Goal: Find specific page/section: Find specific page/section

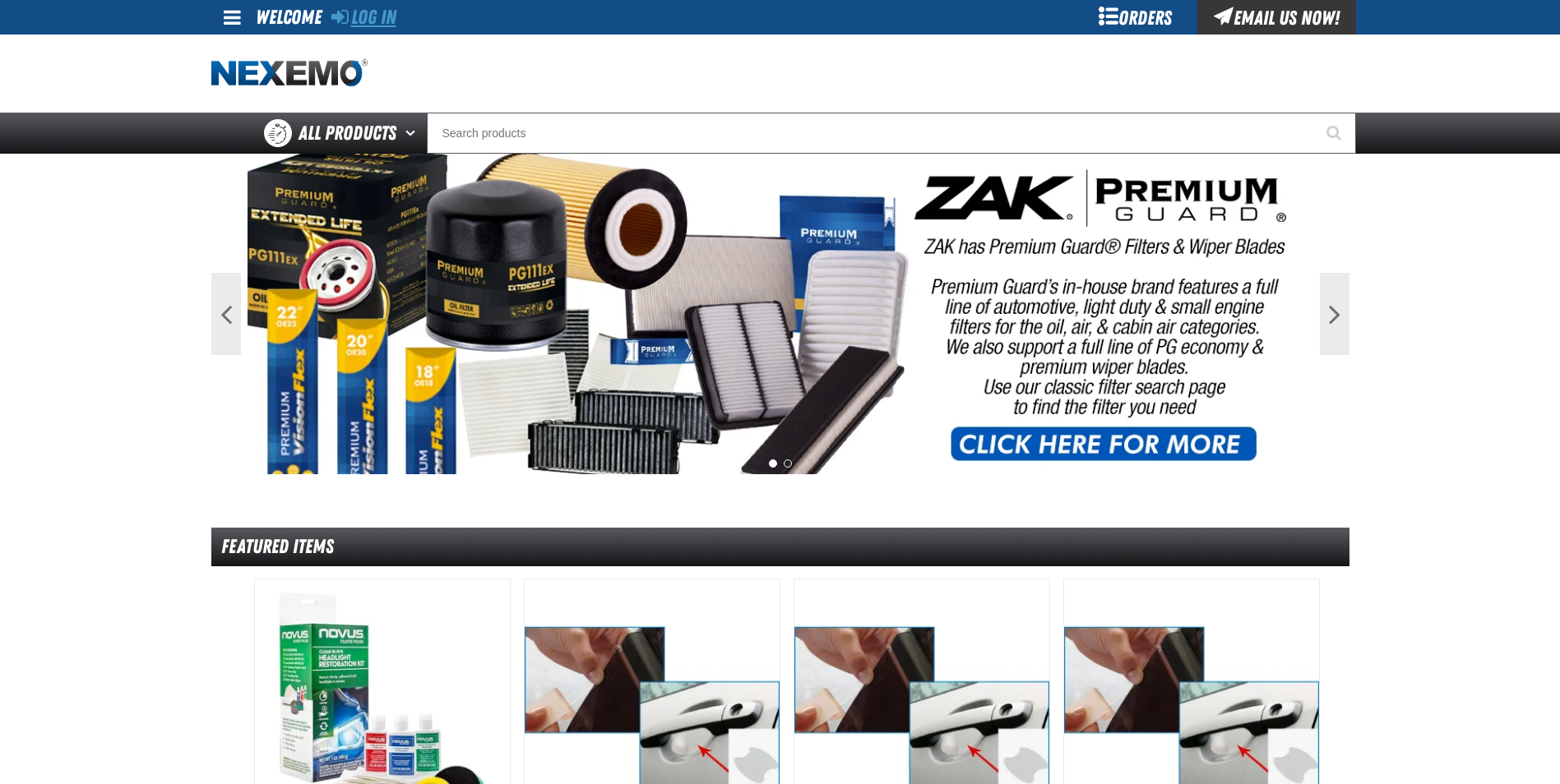
click at [387, 11] on link "Log In" at bounding box center [363, 17] width 65 height 23
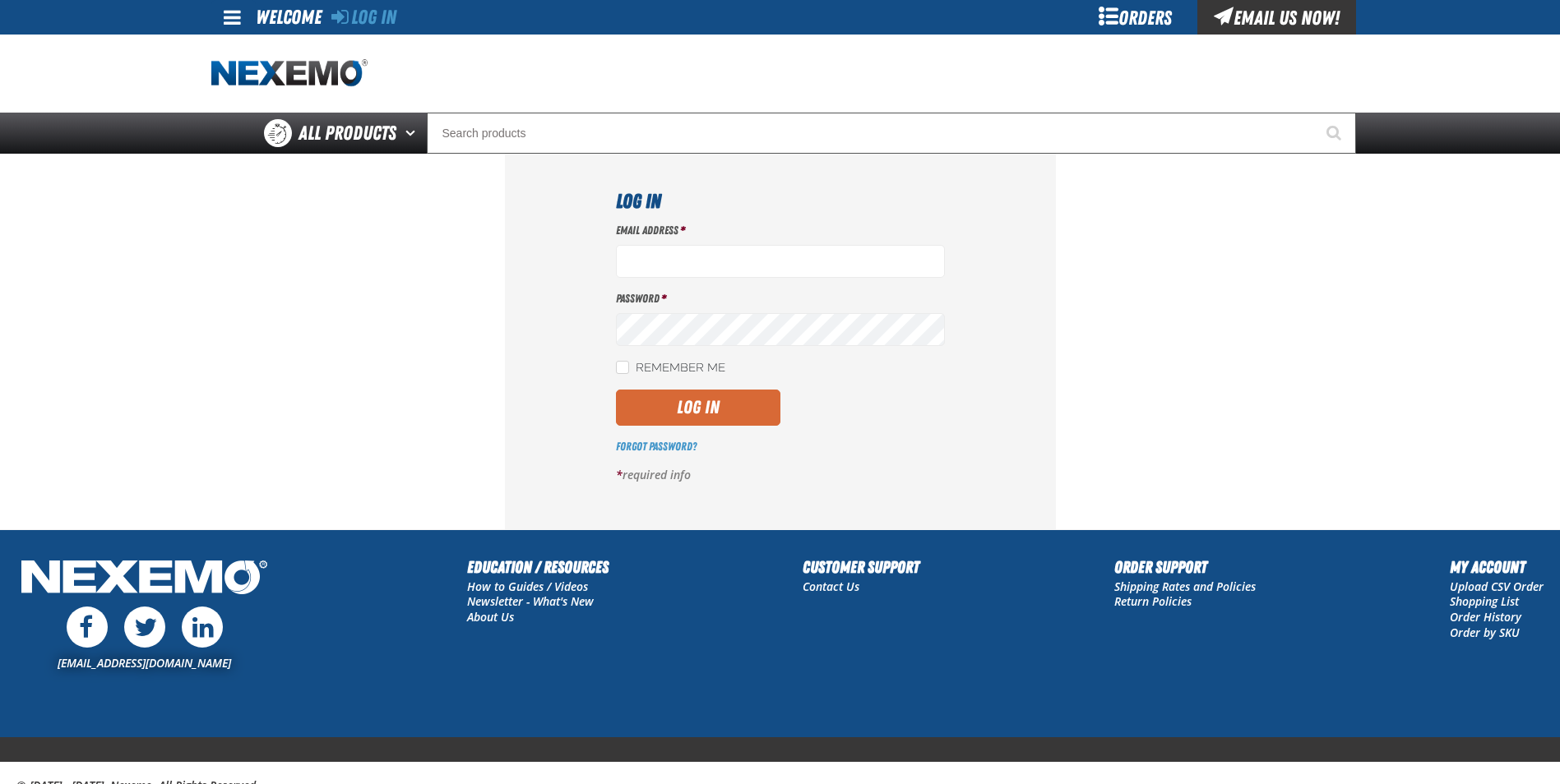
type input "cphillips@vtaig.com"
click at [695, 395] on button "Log In" at bounding box center [698, 408] width 165 height 36
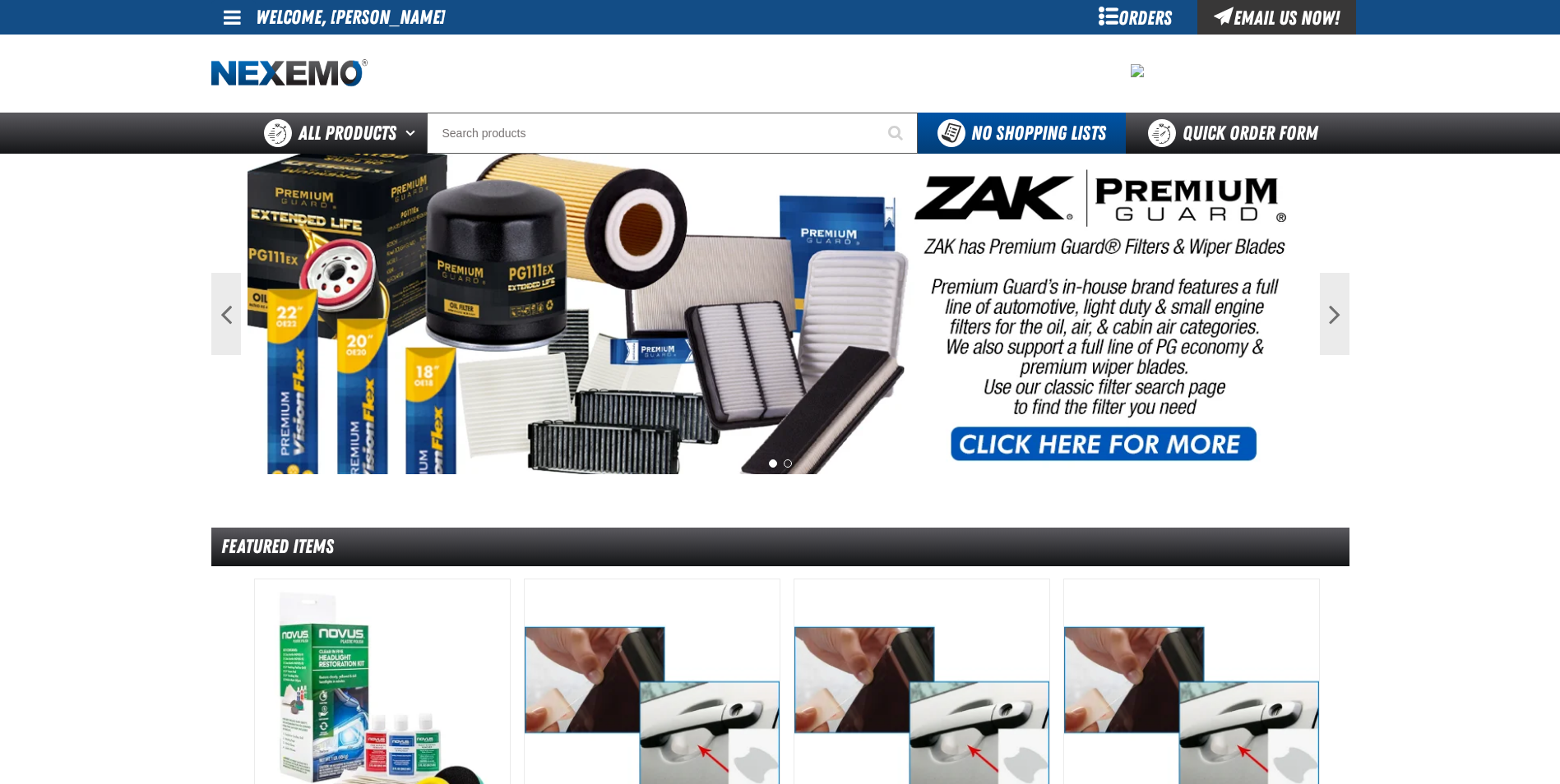
click at [1124, 14] on div "Orders" at bounding box center [1136, 17] width 124 height 34
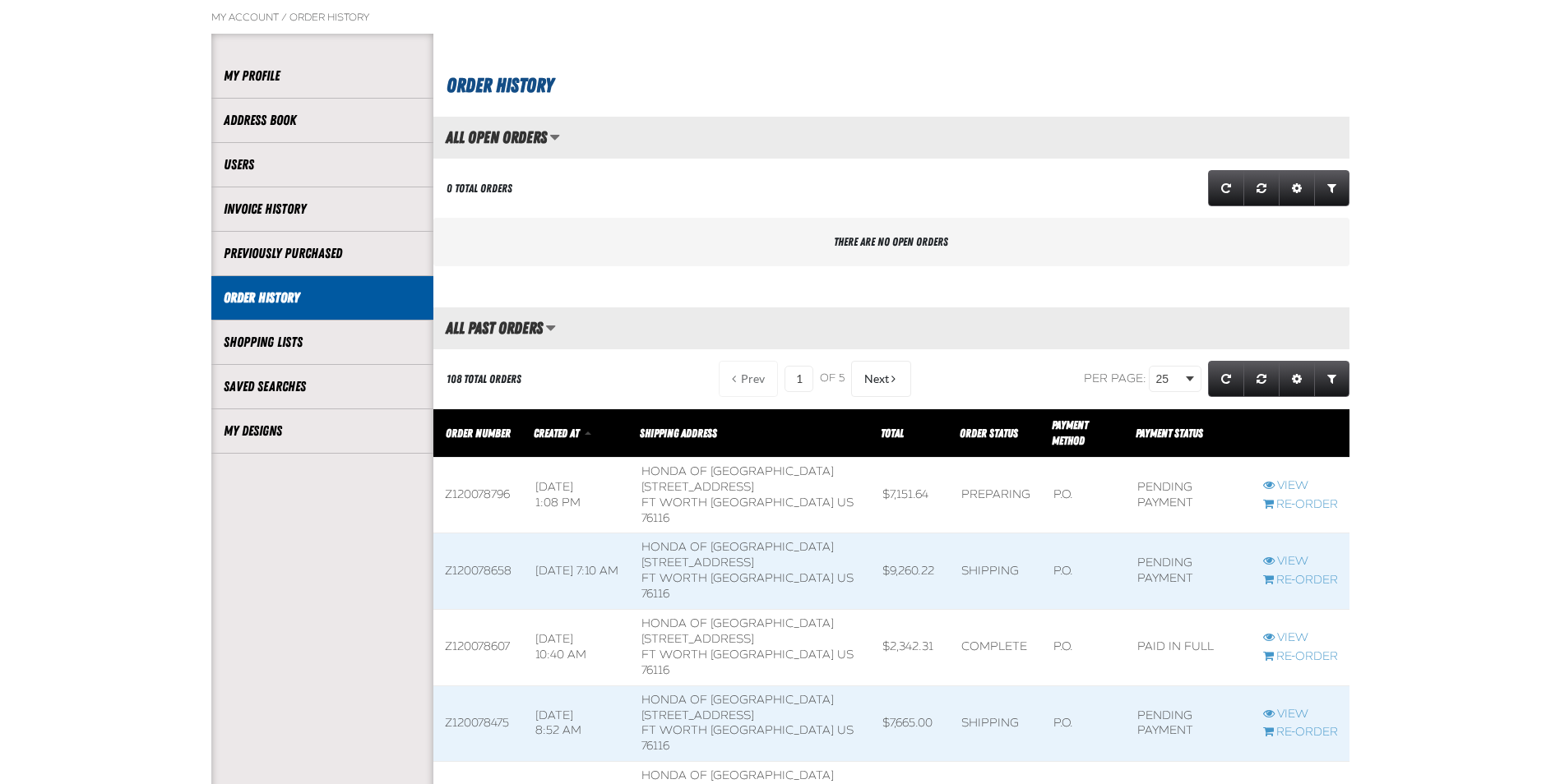
scroll to position [165, 0]
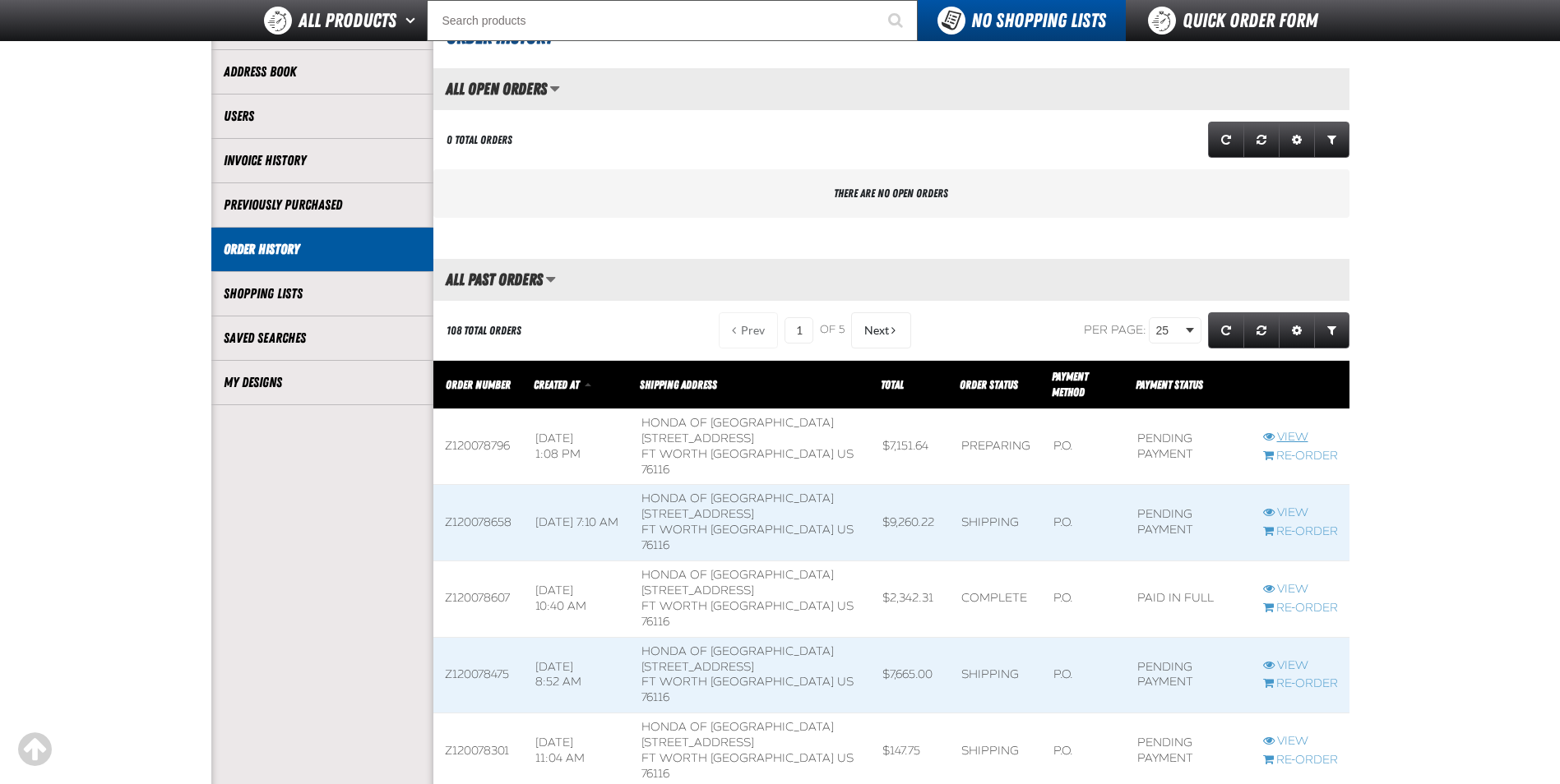
click at [1299, 439] on link "View" at bounding box center [1300, 438] width 75 height 16
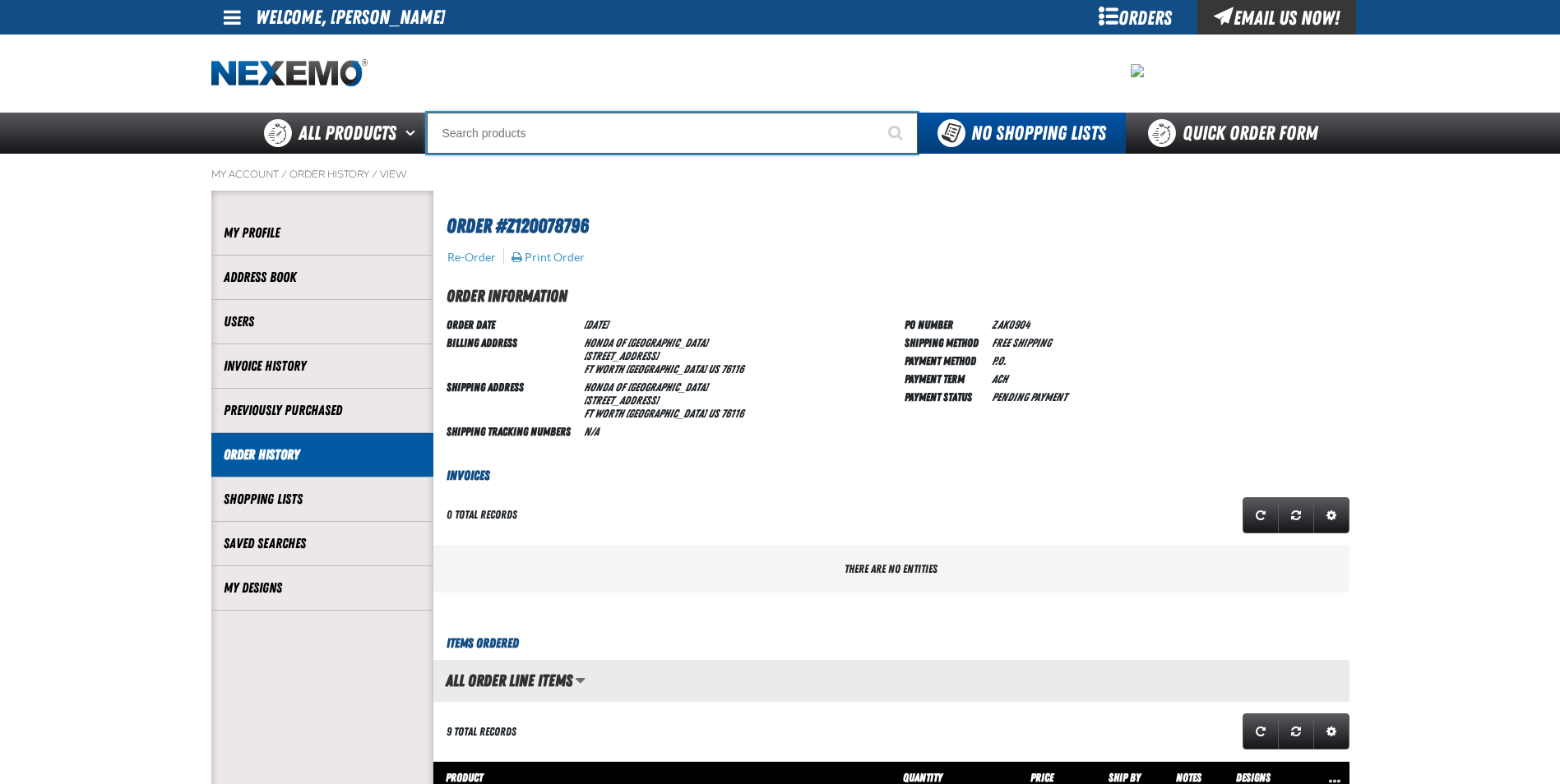
drag, startPoint x: 582, startPoint y: 131, endPoint x: 571, endPoint y: 121, distance: 14.9
click at [582, 130] on input "Search" at bounding box center [672, 133] width 491 height 41
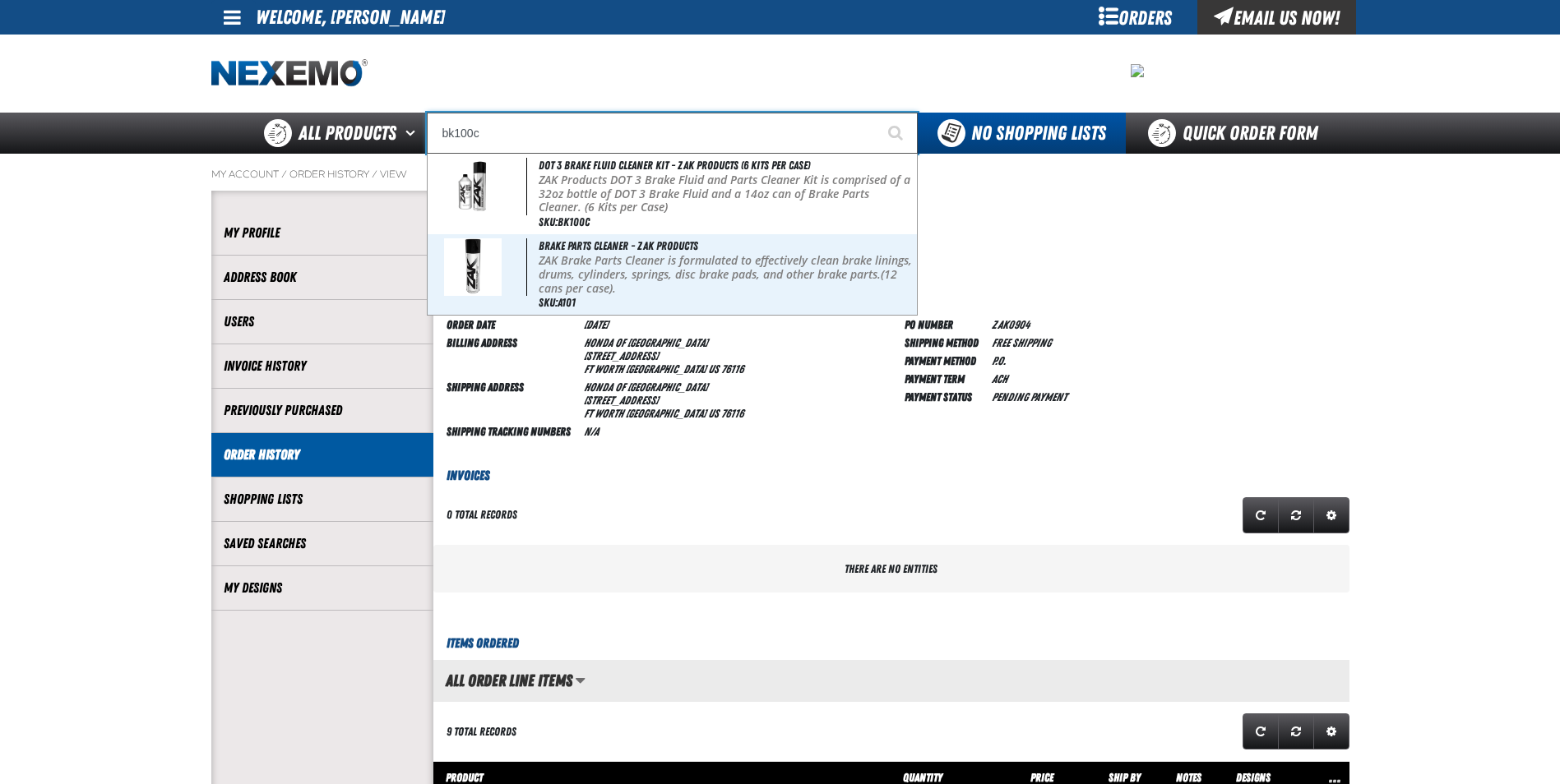
type input "bk100c"
click at [877, 113] on button "Start Searching" at bounding box center [897, 133] width 41 height 41
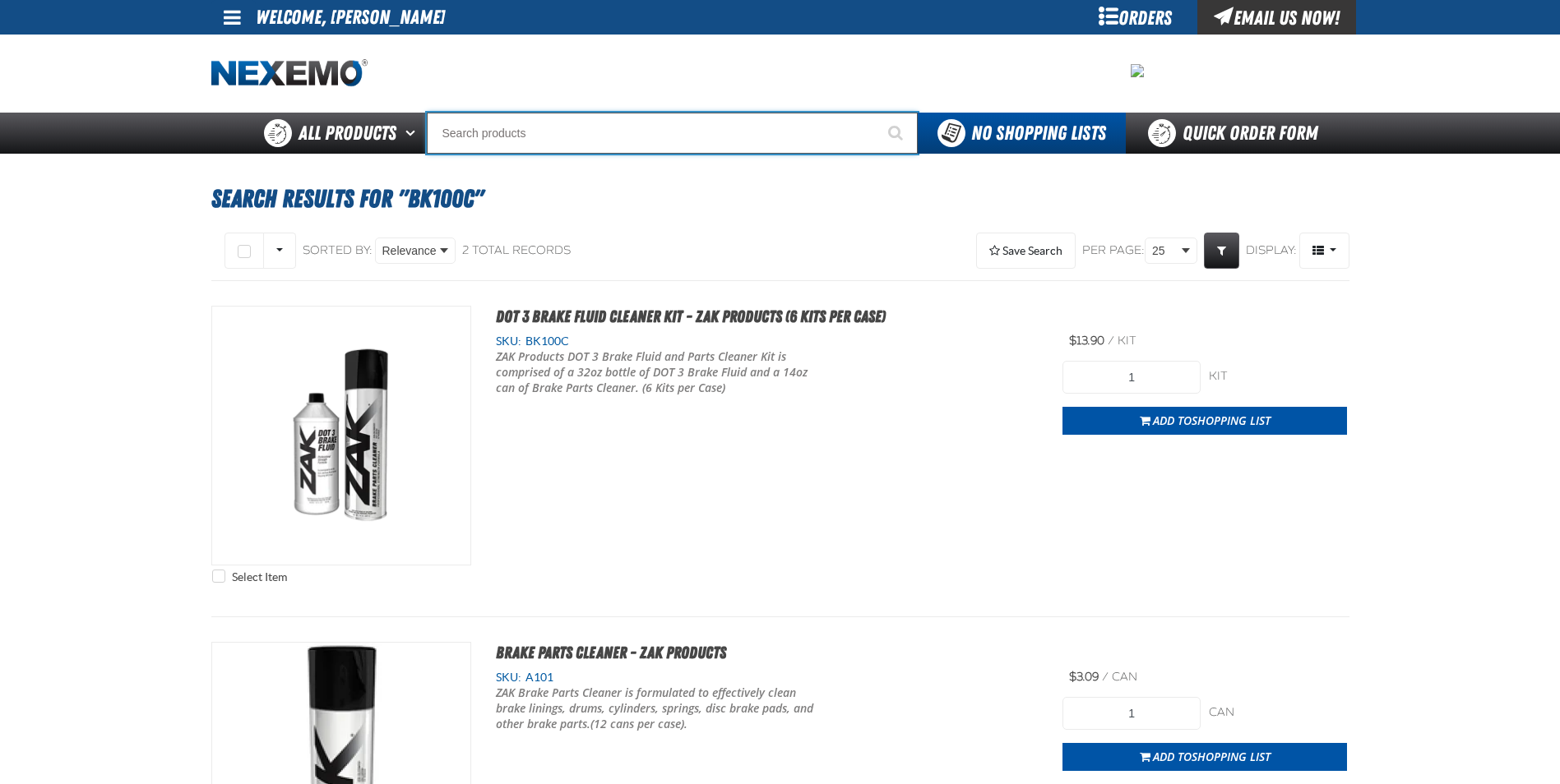
click at [588, 135] on input "Search" at bounding box center [672, 133] width 491 height 41
type input "k"
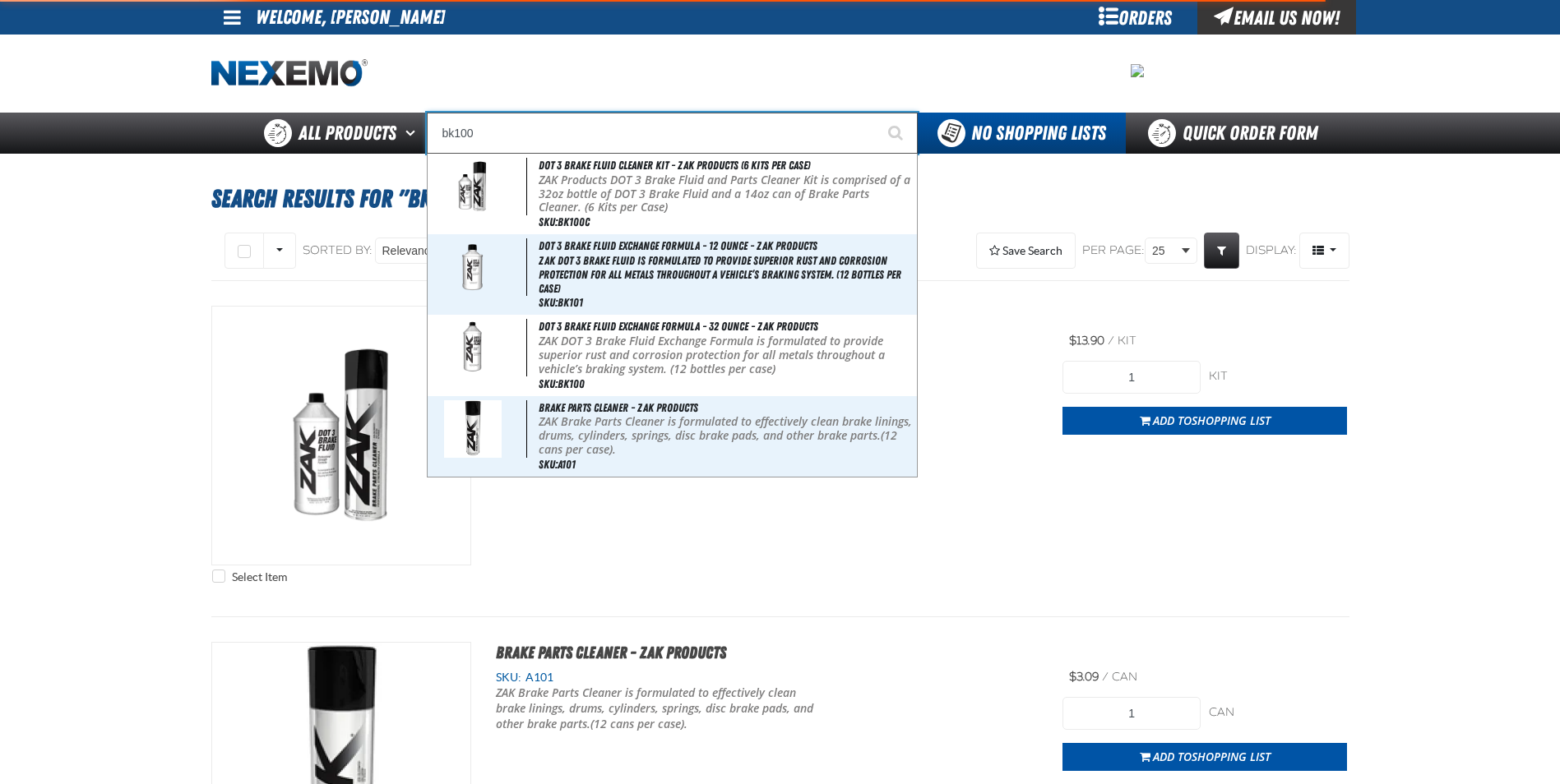
type input "bk100"
click at [877, 113] on button "Start Searching" at bounding box center [897, 133] width 41 height 41
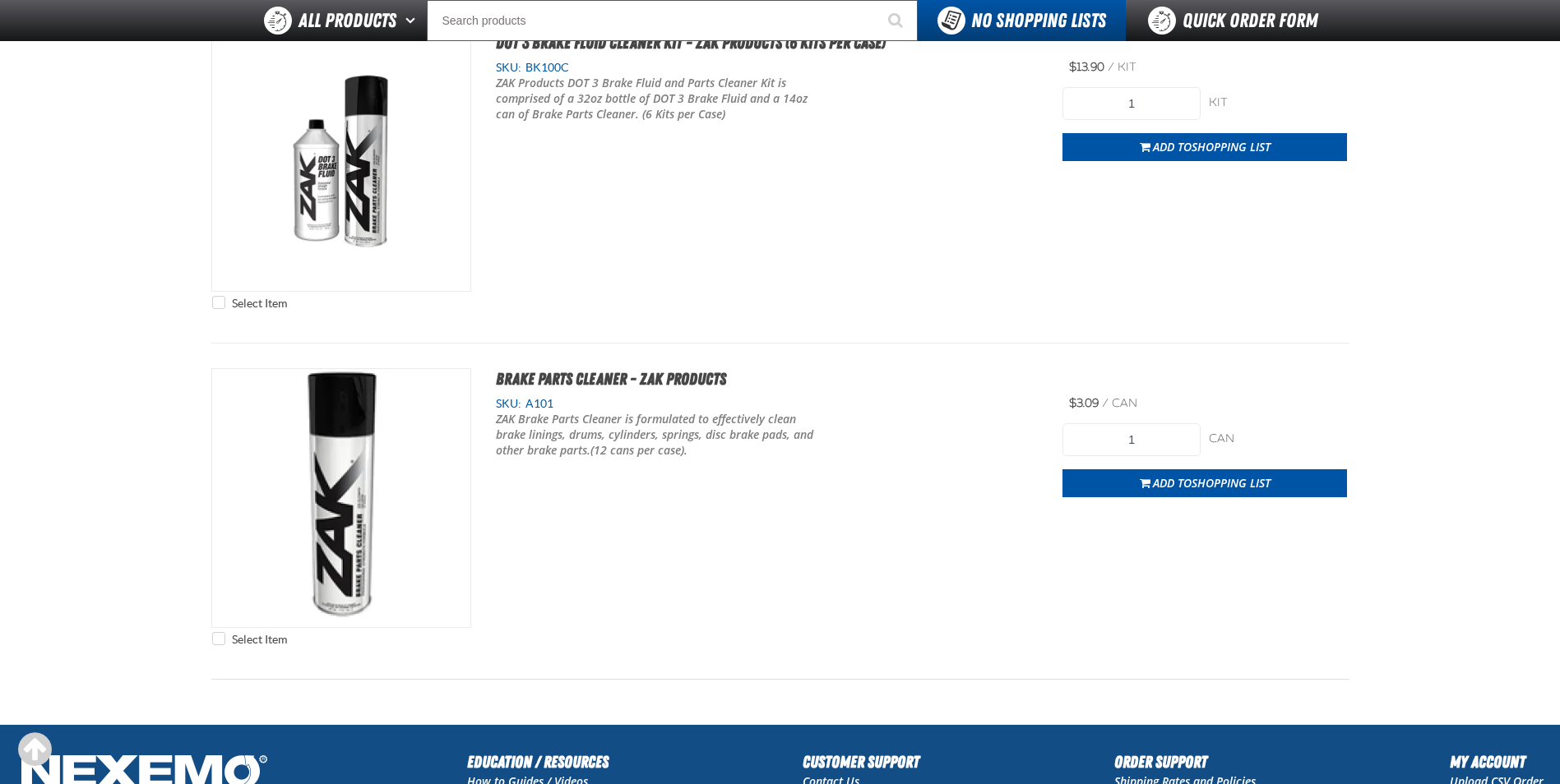
scroll to position [658, 0]
